Goal: Obtain resource: Download file/media

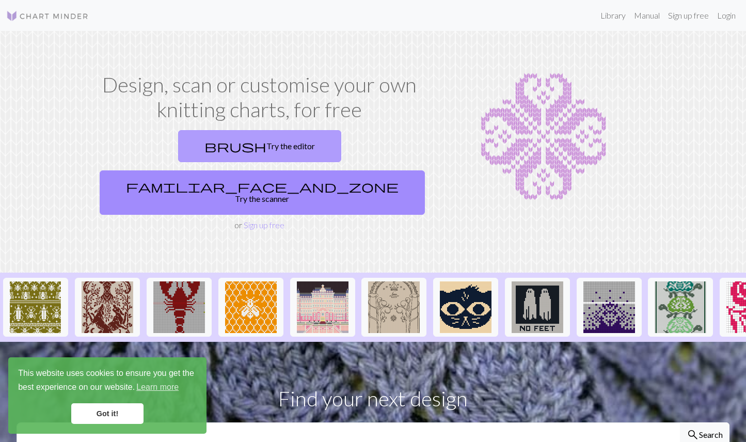
click at [178, 146] on link "brush Try the editor" at bounding box center [259, 146] width 163 height 32
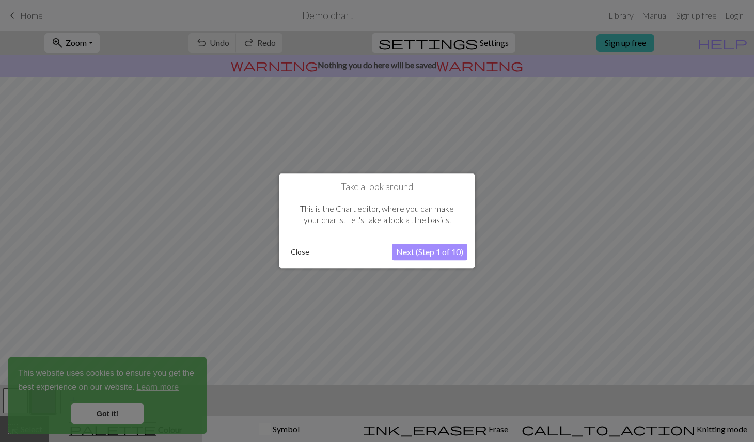
click at [306, 251] on button "Close" at bounding box center [300, 252] width 27 height 15
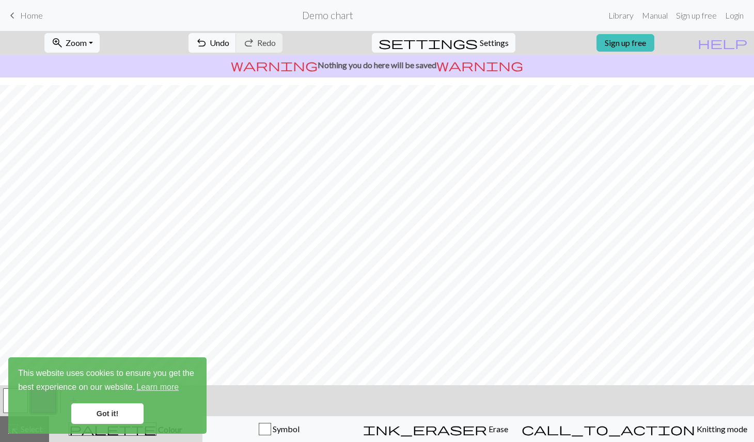
scroll to position [41, 0]
click at [104, 416] on link "Got it!" at bounding box center [107, 413] width 72 height 21
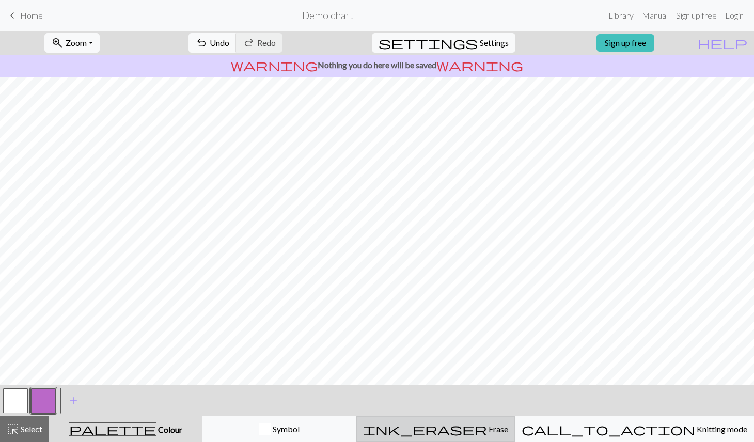
click at [475, 429] on span "ink_eraser" at bounding box center [425, 429] width 124 height 14
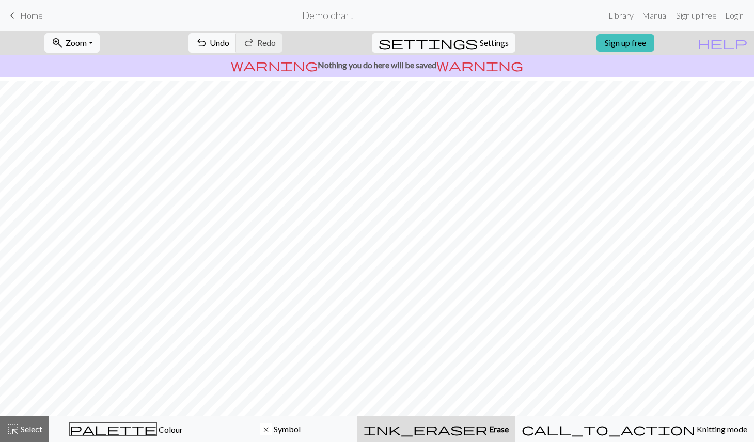
click at [509, 426] on div "ink_eraser Erase Erase" at bounding box center [436, 429] width 145 height 12
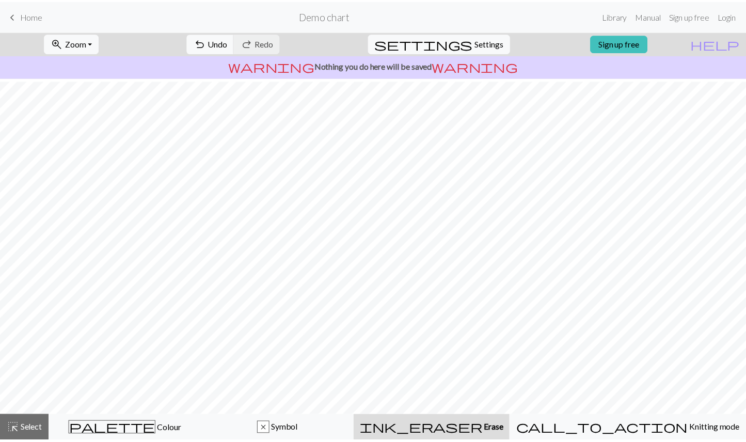
scroll to position [0, 0]
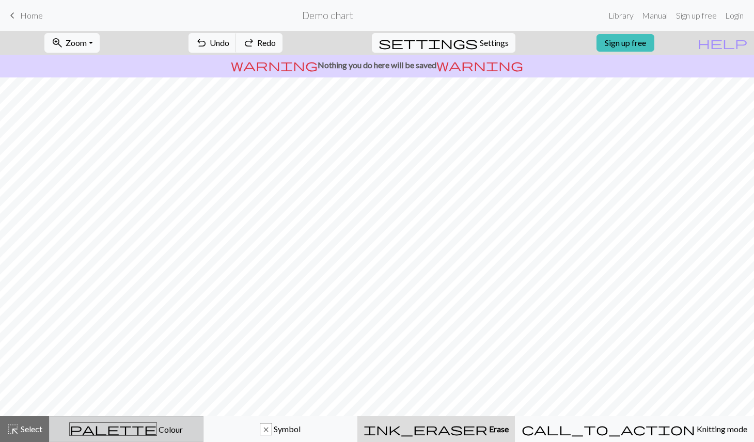
click at [197, 426] on div "palette Colour Colour" at bounding box center [126, 428] width 141 height 13
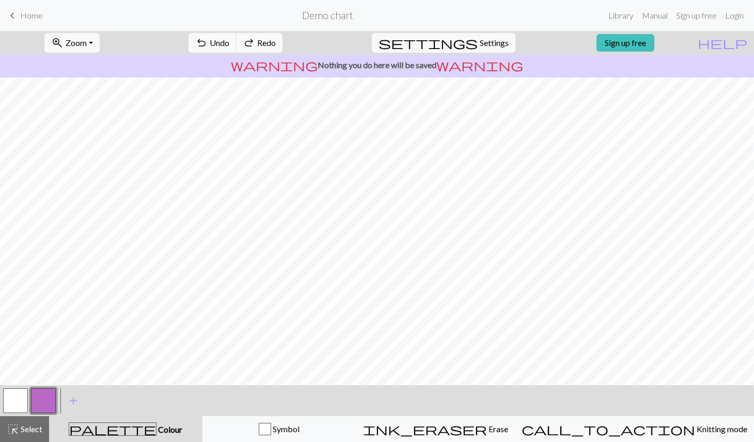
click at [7, 394] on button "button" at bounding box center [15, 400] width 25 height 25
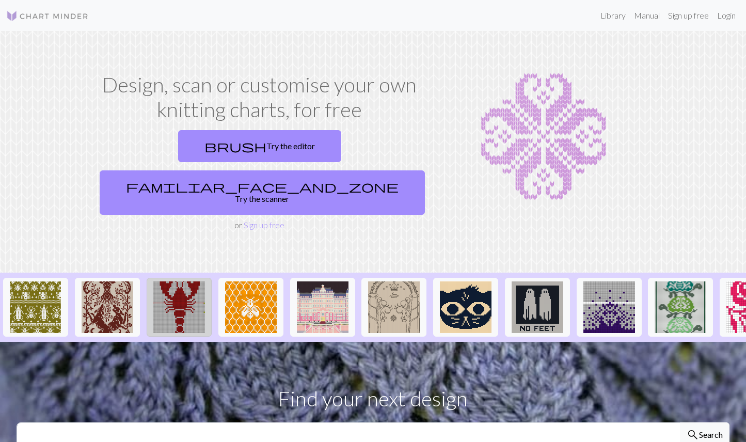
click at [191, 285] on img at bounding box center [179, 307] width 52 height 52
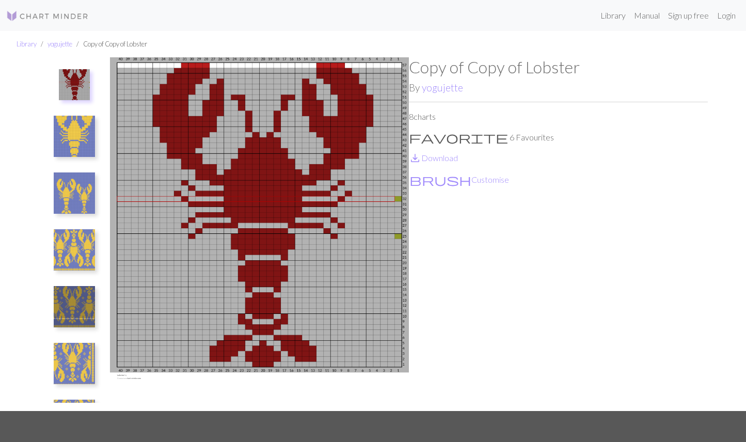
click at [76, 246] on img at bounding box center [74, 249] width 41 height 41
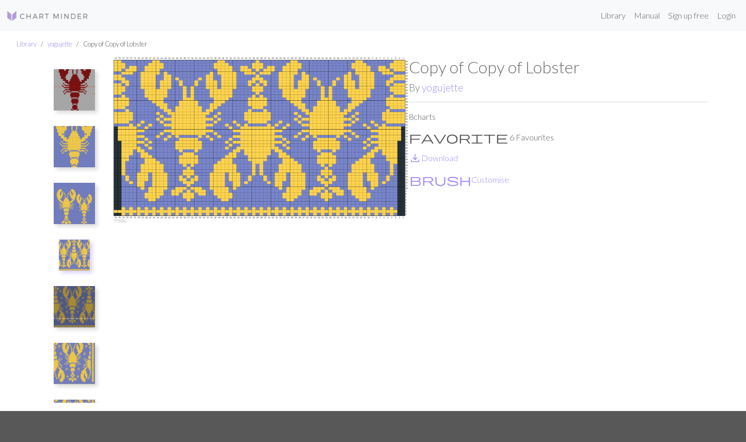
click at [77, 320] on img at bounding box center [74, 306] width 41 height 41
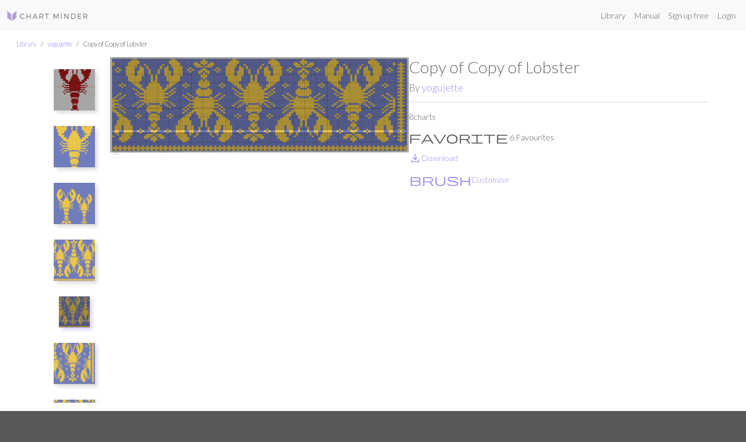
click at [73, 358] on img at bounding box center [74, 363] width 41 height 41
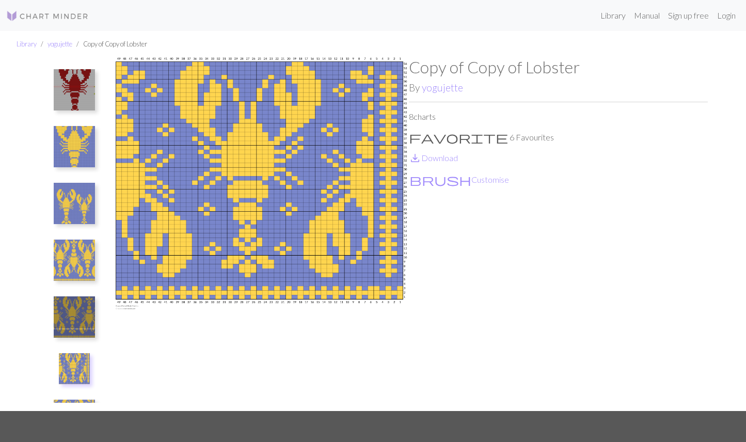
click at [78, 96] on img at bounding box center [74, 89] width 41 height 41
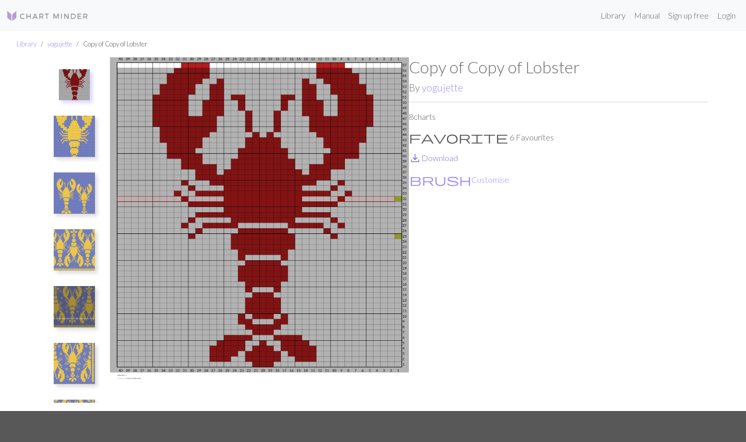
click at [442, 159] on link "save_alt Download" at bounding box center [433, 158] width 49 height 10
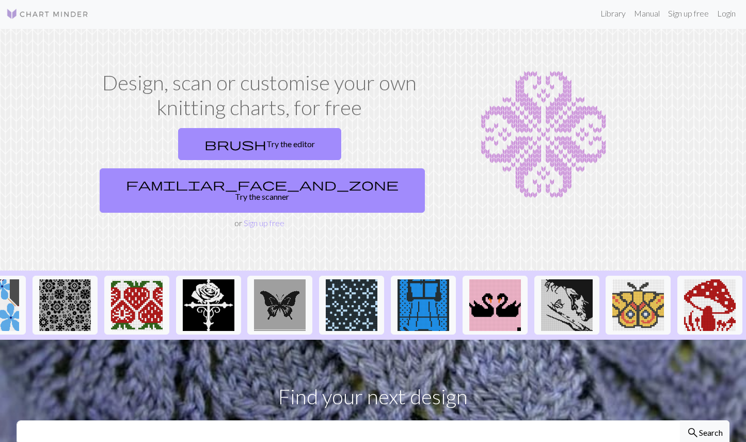
scroll to position [250, 0]
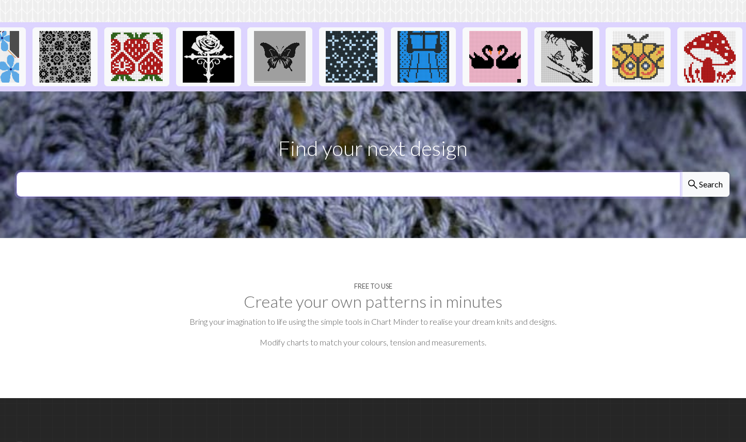
click at [389, 172] on input "text" at bounding box center [349, 184] width 664 height 25
type input "lobster"
click at [704, 172] on button "search Search" at bounding box center [705, 184] width 50 height 25
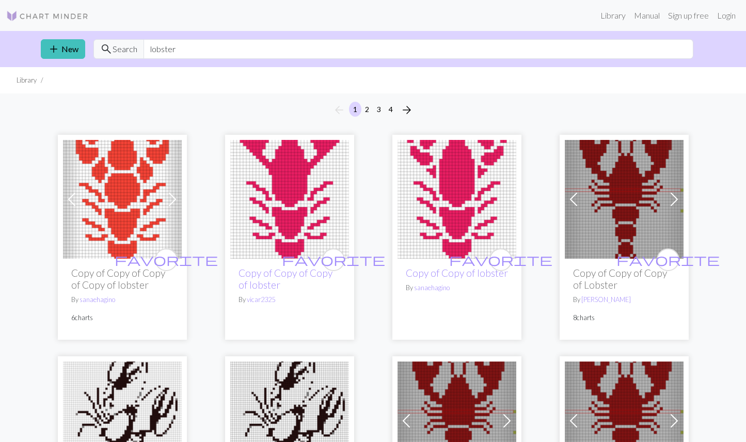
click at [174, 198] on span at bounding box center [172, 199] width 17 height 17
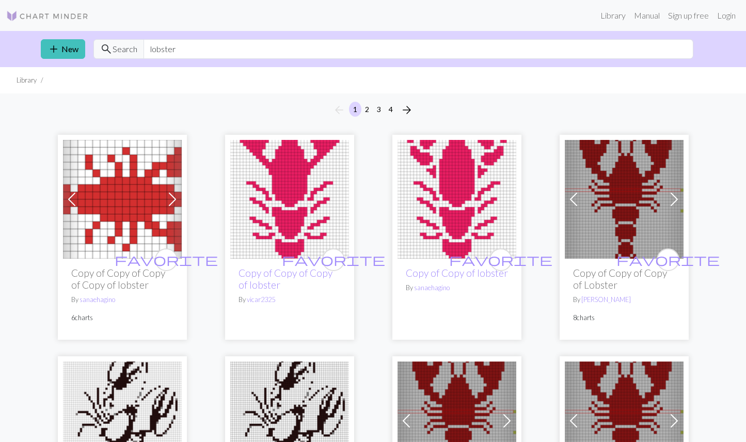
click at [174, 198] on span at bounding box center [172, 199] width 17 height 17
click at [401, 57] on input "lobster" at bounding box center [419, 49] width 550 height 20
drag, startPoint x: 400, startPoint y: 54, endPoint x: 145, endPoint y: 38, distance: 255.6
click at [146, 38] on div "add New search Search lobster" at bounding box center [374, 49] width 682 height 36
type input "heart"
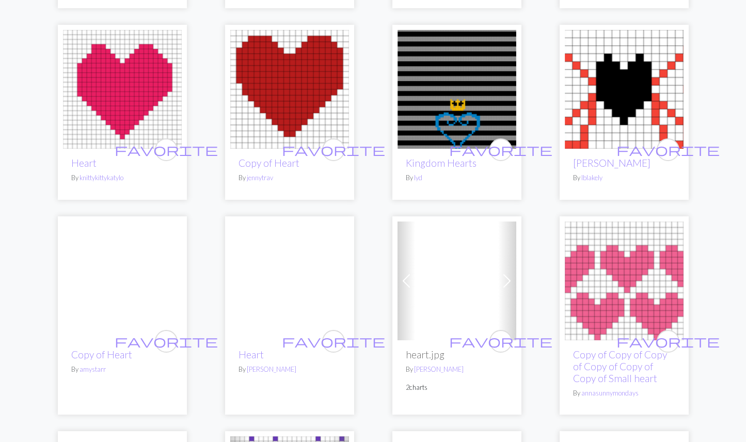
scroll to position [349, 0]
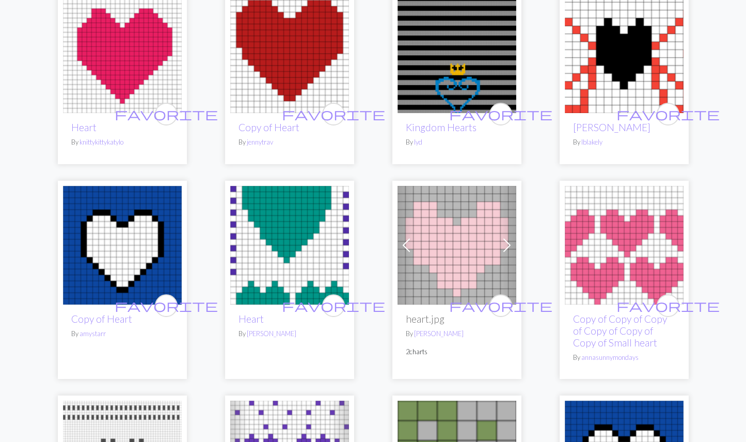
click at [296, 88] on img at bounding box center [289, 53] width 119 height 119
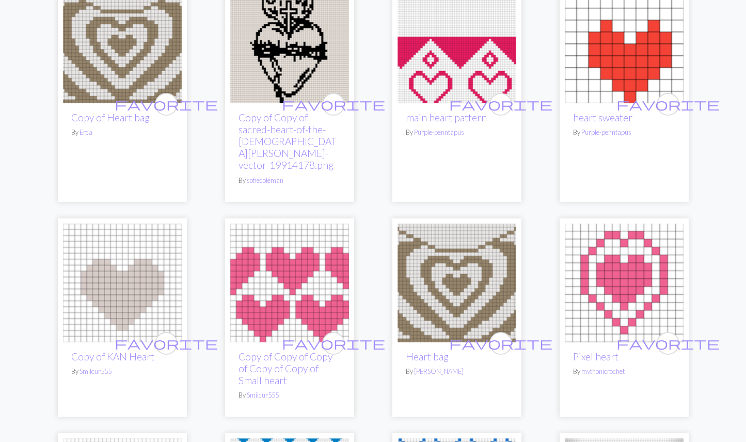
scroll to position [1003, 0]
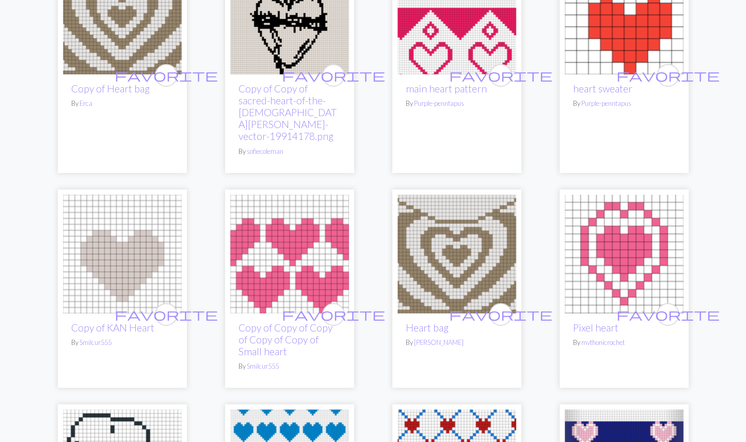
click at [125, 224] on img at bounding box center [122, 254] width 119 height 119
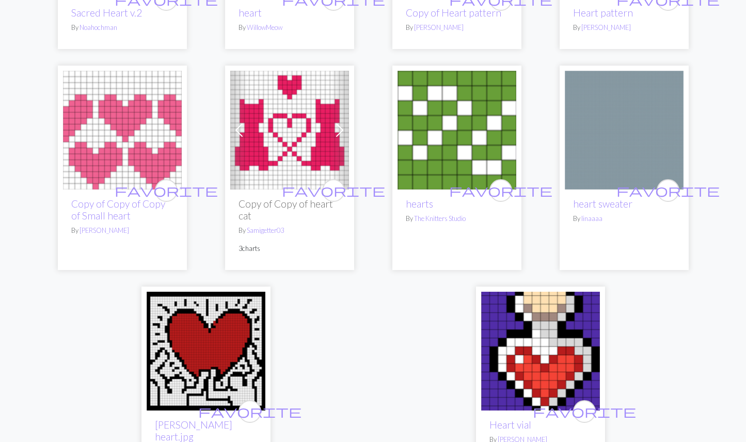
scroll to position [2615, 0]
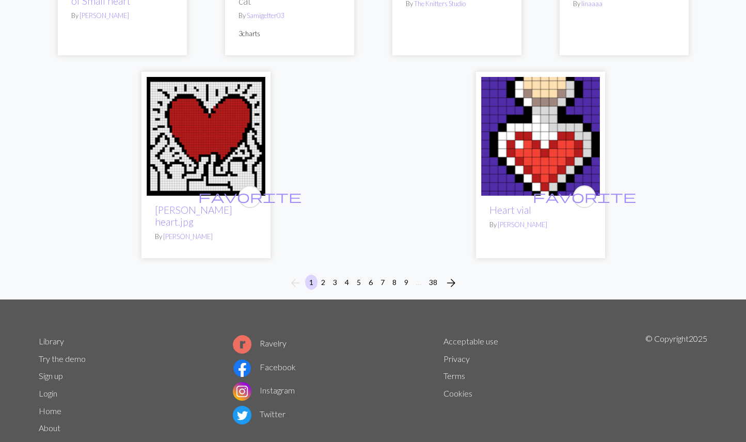
click at [323, 275] on button "2" at bounding box center [323, 282] width 12 height 15
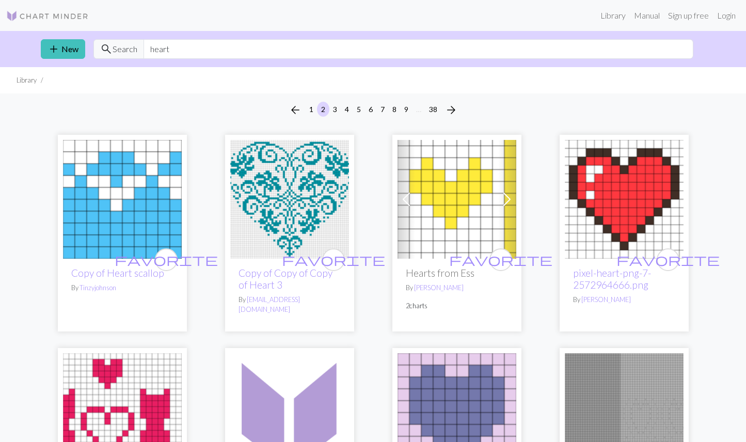
click at [53, 15] on img at bounding box center [47, 16] width 83 height 12
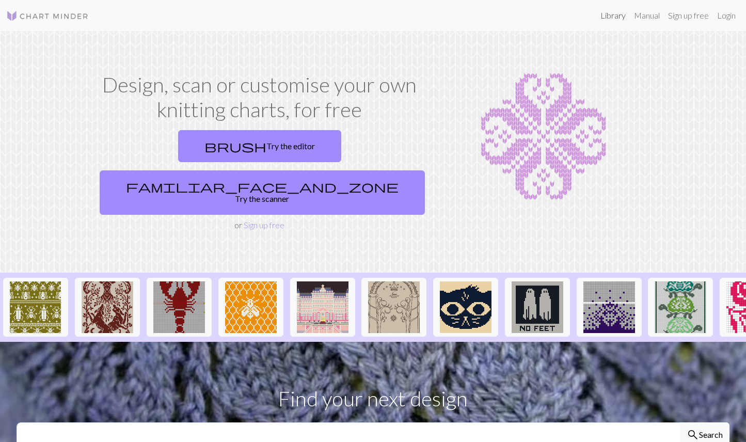
click at [616, 14] on link "Library" at bounding box center [613, 15] width 34 height 21
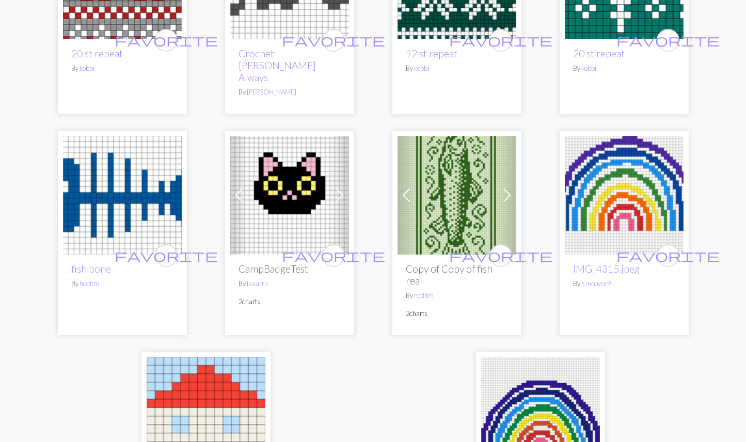
scroll to position [2507, 0]
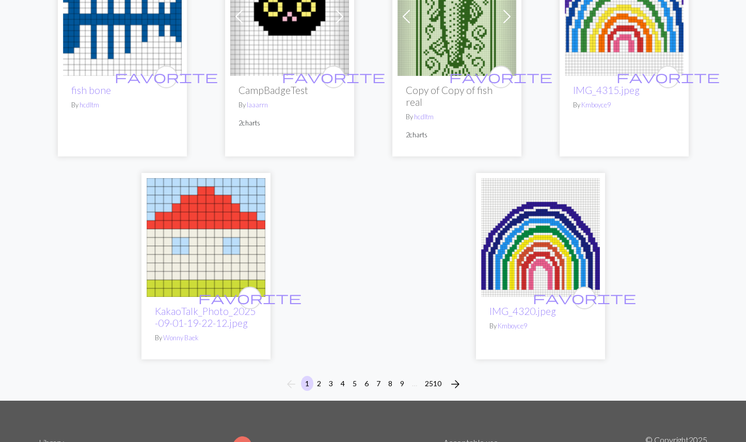
click at [318, 376] on button "2" at bounding box center [319, 383] width 12 height 15
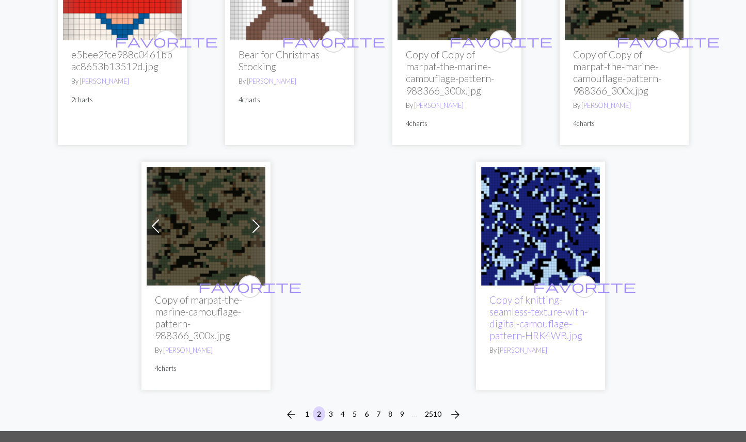
scroll to position [2678, 0]
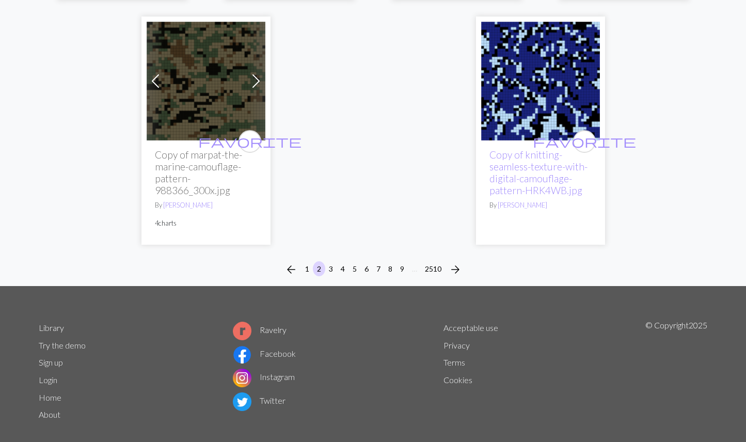
click at [325, 261] on li "3" at bounding box center [331, 269] width 12 height 17
click at [329, 261] on button "3" at bounding box center [331, 268] width 12 height 15
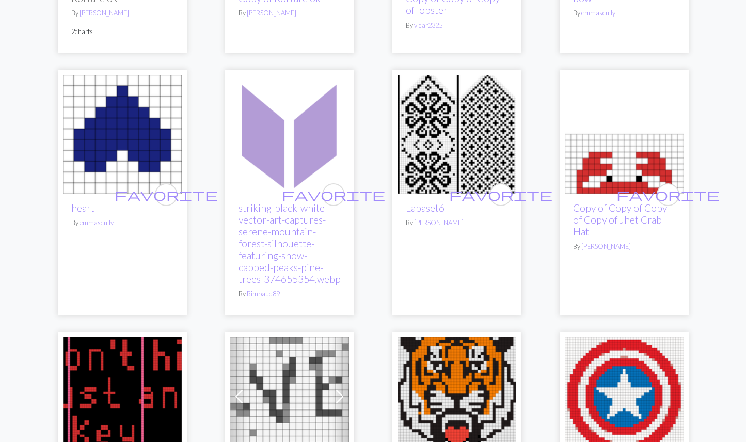
scroll to position [2636, 0]
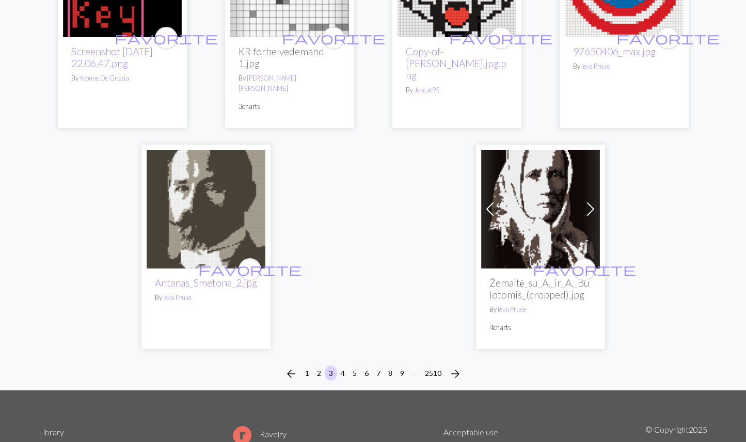
click at [344, 366] on button "4" at bounding box center [343, 373] width 12 height 15
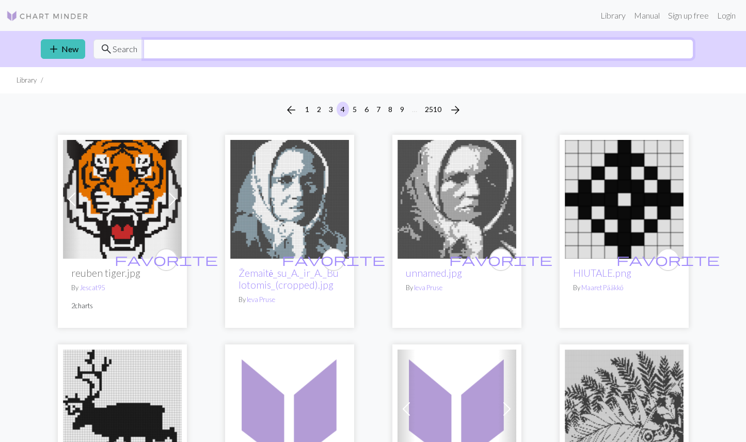
click at [170, 49] on input "text" at bounding box center [419, 49] width 550 height 20
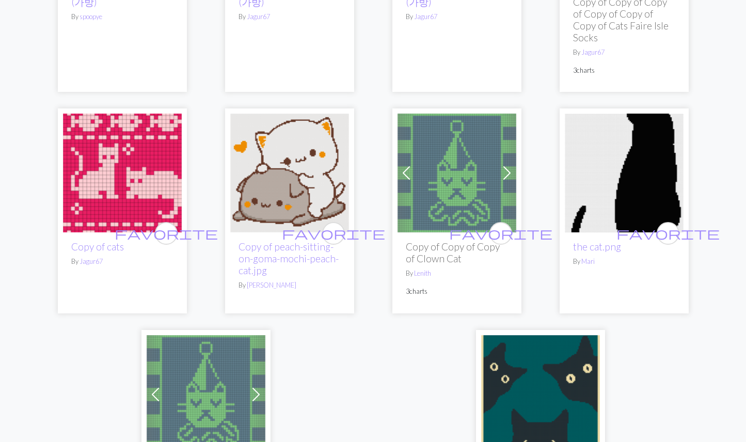
scroll to position [2816, 0]
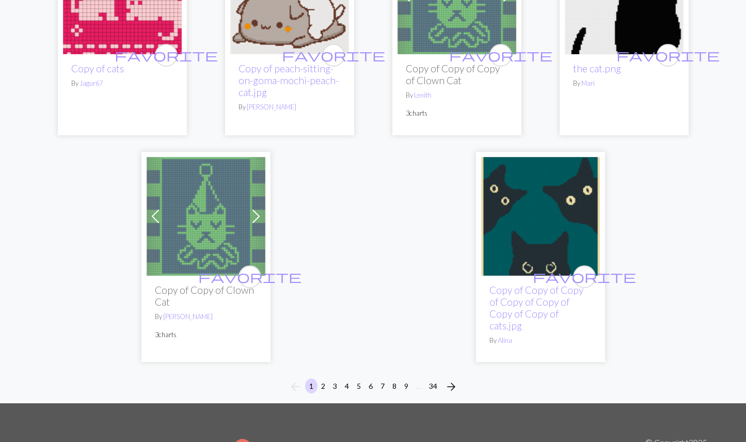
click at [322, 380] on button "2" at bounding box center [323, 386] width 12 height 15
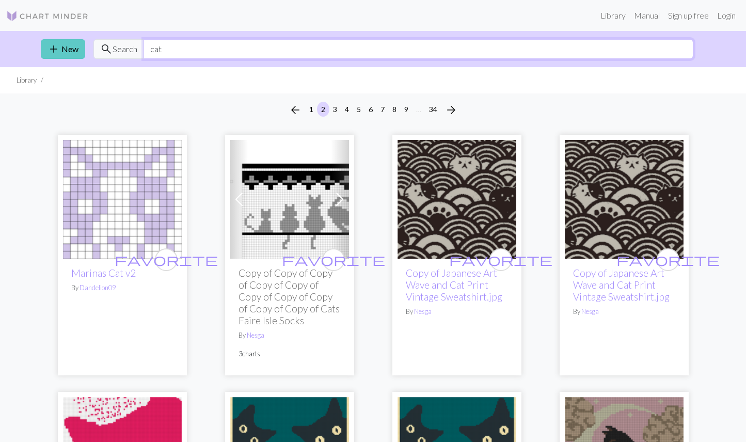
drag, startPoint x: 219, startPoint y: 48, endPoint x: 57, endPoint y: 48, distance: 161.6
click at [57, 48] on div "add New search Search cat" at bounding box center [374, 49] width 682 height 36
type input "f"
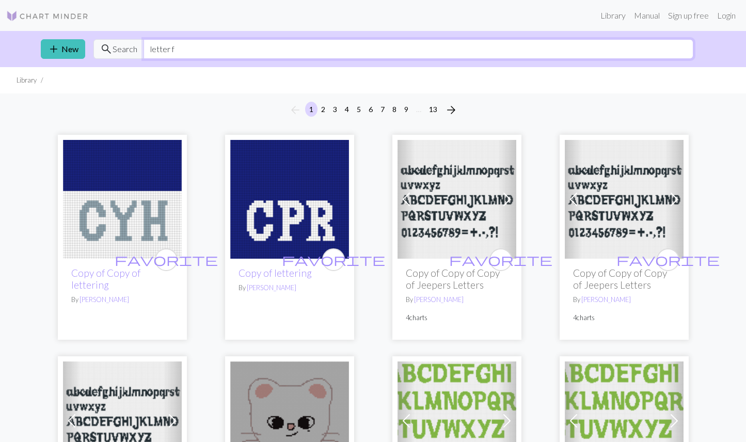
drag, startPoint x: 188, startPoint y: 40, endPoint x: 237, endPoint y: 62, distance: 53.9
click at [237, 62] on div "add New search Search letter f" at bounding box center [374, 49] width 682 height 36
type input "alphabet"
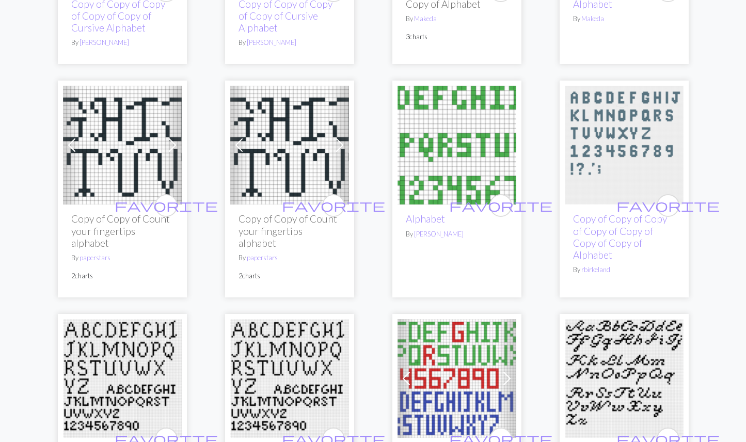
scroll to position [48, 0]
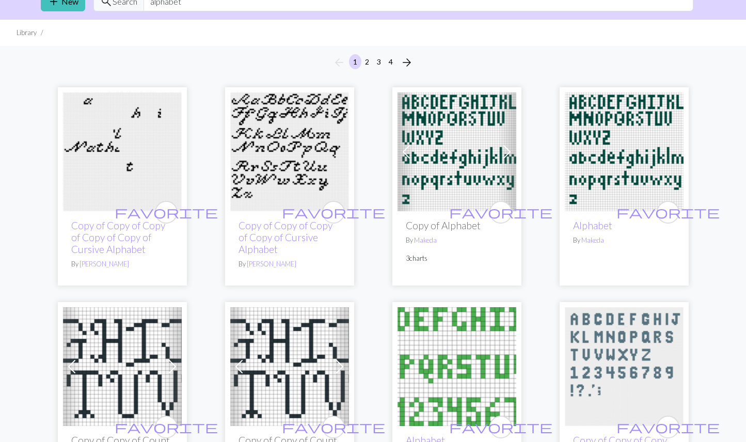
click at [307, 180] on img at bounding box center [289, 151] width 119 height 119
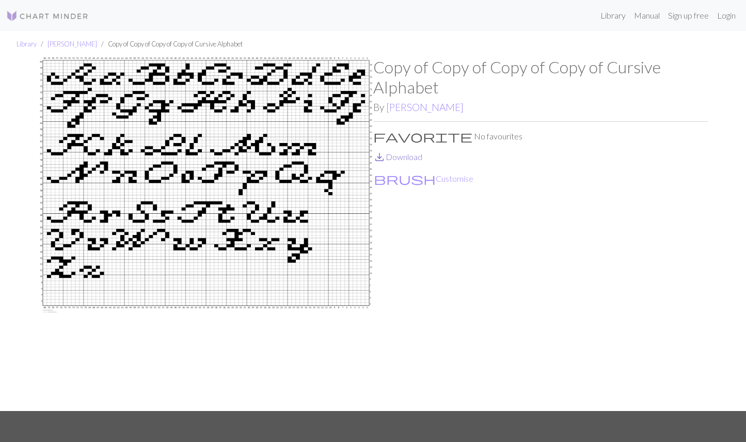
click at [394, 154] on link "save_alt Download" at bounding box center [397, 157] width 49 height 10
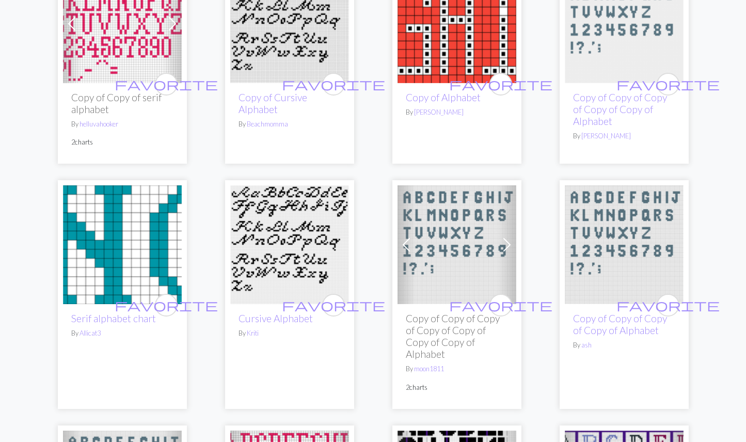
scroll to position [1398, 0]
